Goal: Task Accomplishment & Management: Complete application form

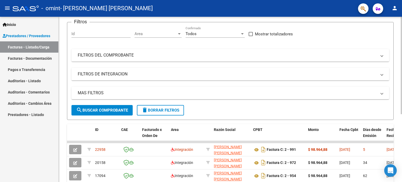
scroll to position [39, 0]
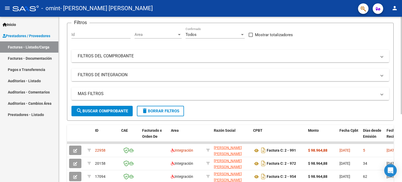
click at [402, 80] on div at bounding box center [401, 89] width 1 height 97
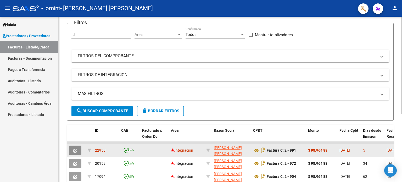
click at [73, 149] on icon "button" at bounding box center [75, 151] width 4 height 4
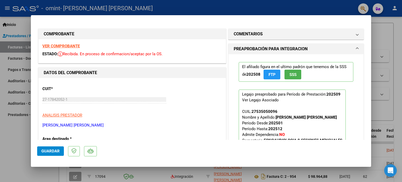
click at [356, 47] on span at bounding box center [357, 49] width 2 height 6
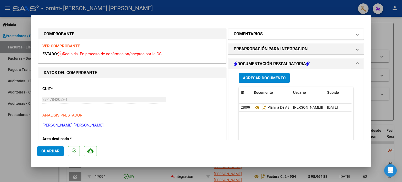
click at [356, 35] on span at bounding box center [357, 34] width 2 height 6
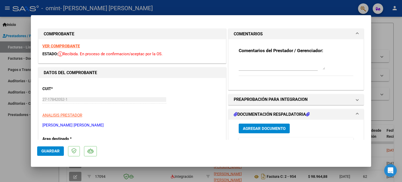
click at [356, 35] on span at bounding box center [357, 34] width 2 height 6
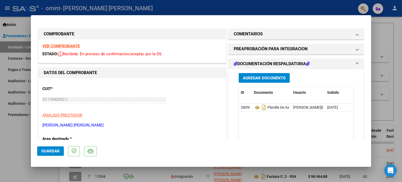
click at [356, 64] on span at bounding box center [357, 64] width 2 height 6
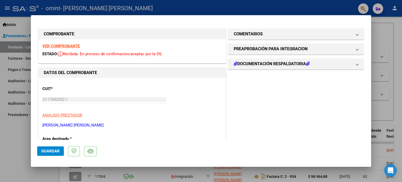
scroll to position [221, 0]
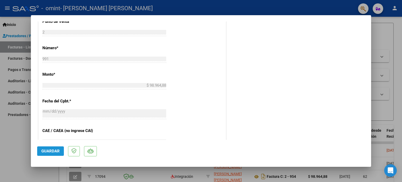
click at [54, 152] on span "Guardar" at bounding box center [50, 151] width 18 height 5
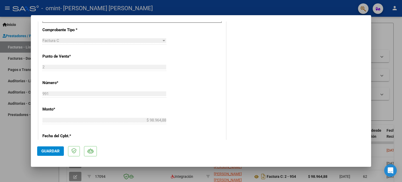
scroll to position [161, 0]
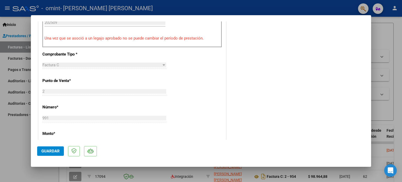
click at [390, 34] on div at bounding box center [201, 91] width 402 height 182
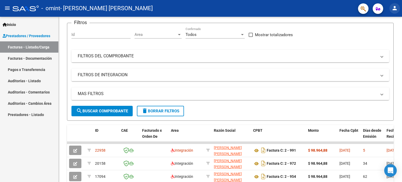
click at [395, 8] on mat-icon "person" at bounding box center [394, 8] width 6 height 6
click at [384, 36] on button "exit_to_app Salir" at bounding box center [384, 34] width 32 height 13
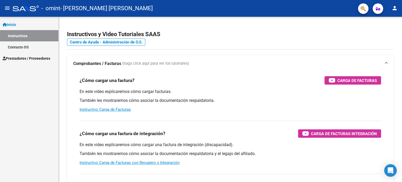
click at [30, 58] on span "Prestadores / Proveedores" at bounding box center [27, 58] width 48 height 6
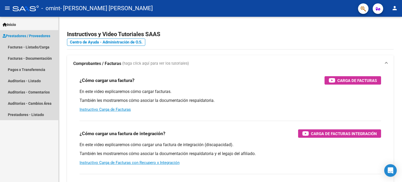
click at [37, 35] on span "Prestadores / Proveedores" at bounding box center [27, 36] width 48 height 6
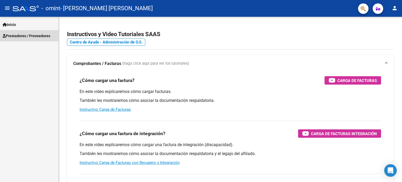
click at [37, 36] on span "Prestadores / Proveedores" at bounding box center [27, 36] width 48 height 6
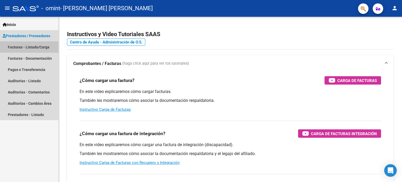
click at [38, 46] on link "Facturas - Listado/Carga" at bounding box center [29, 46] width 58 height 11
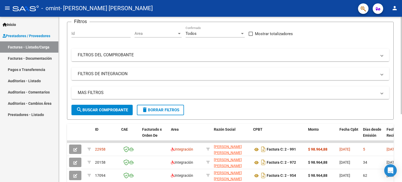
scroll to position [48, 0]
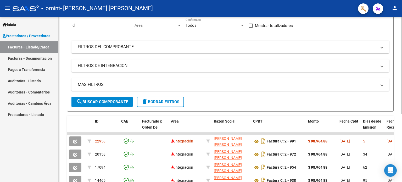
click at [402, 135] on div at bounding box center [401, 94] width 1 height 97
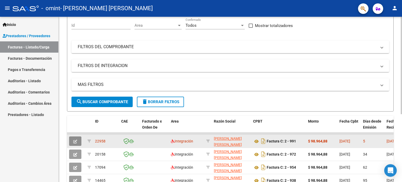
click at [76, 140] on icon "button" at bounding box center [75, 141] width 4 height 4
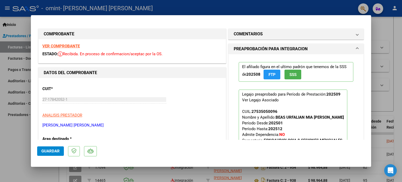
click at [356, 48] on span at bounding box center [357, 49] width 2 height 6
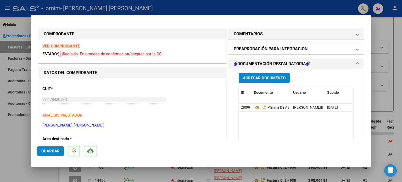
click at [356, 48] on span at bounding box center [357, 49] width 2 height 6
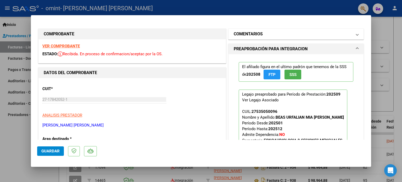
click at [356, 35] on span at bounding box center [357, 34] width 2 height 6
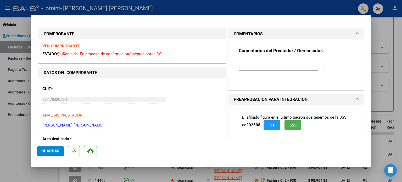
click at [356, 98] on span at bounding box center [357, 99] width 2 height 6
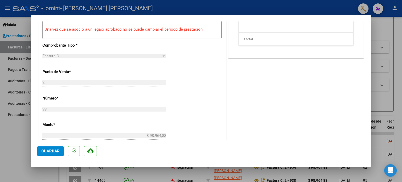
scroll to position [188, 0]
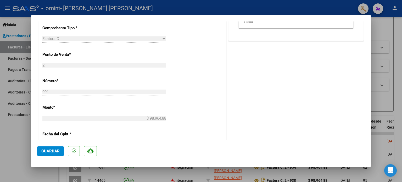
click at [371, 136] on div "COMPROBANTE VER COMPROBANTE ESTADO: Recibida. En proceso de confirmacion/acepta…" at bounding box center [201, 91] width 402 height 182
click at [372, 136] on div at bounding box center [201, 91] width 402 height 182
type input "$ 0,00"
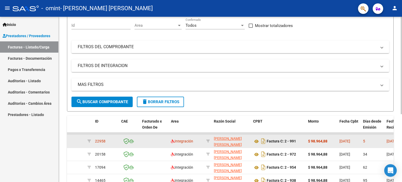
click at [372, 136] on datatable-body-cell "5" at bounding box center [373, 141] width 24 height 13
click at [371, 137] on datatable-body-cell "5" at bounding box center [373, 141] width 24 height 13
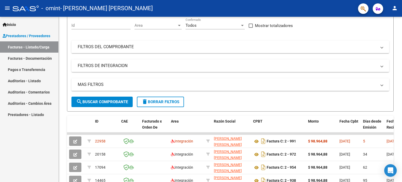
click at [395, 7] on mat-icon "person" at bounding box center [394, 8] width 6 height 6
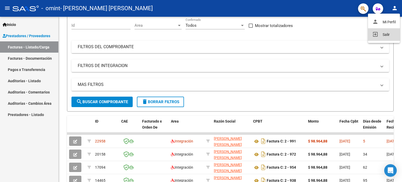
click at [387, 36] on button "exit_to_app Salir" at bounding box center [384, 34] width 32 height 13
